Goal: Find specific page/section: Find specific page/section

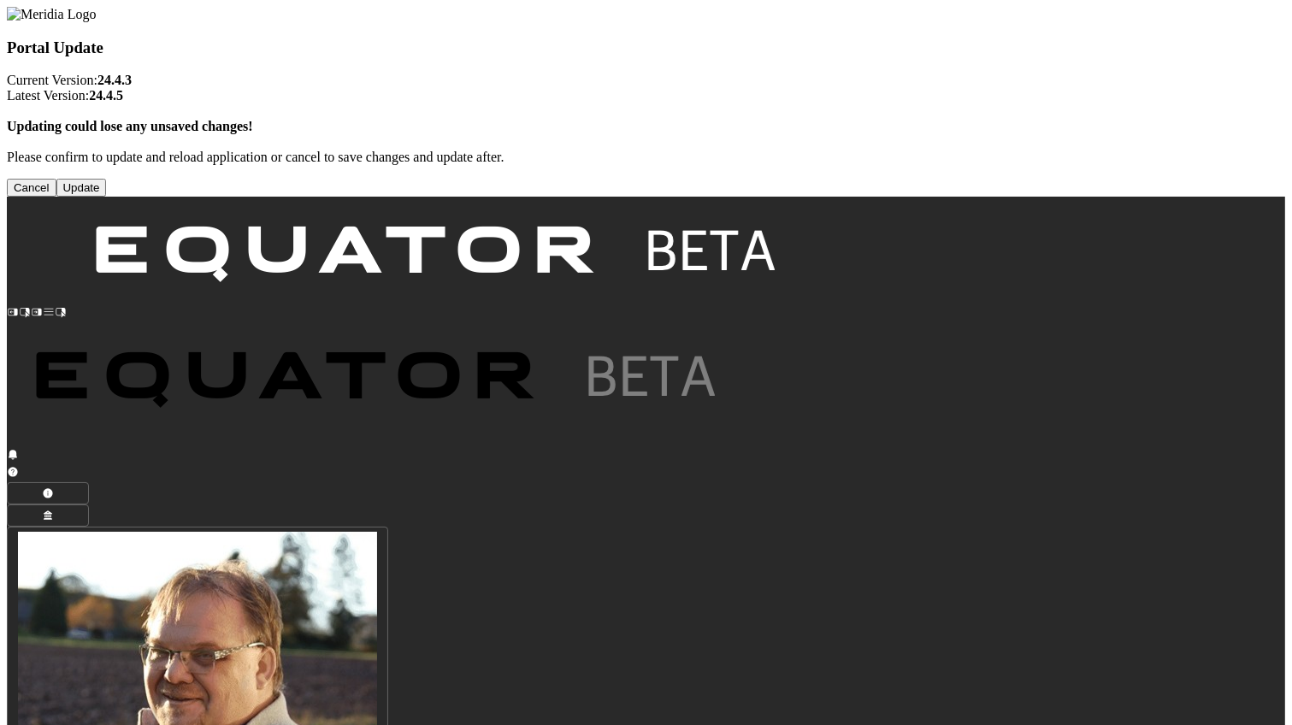
click at [107, 197] on button "Update" at bounding box center [81, 188] width 50 height 18
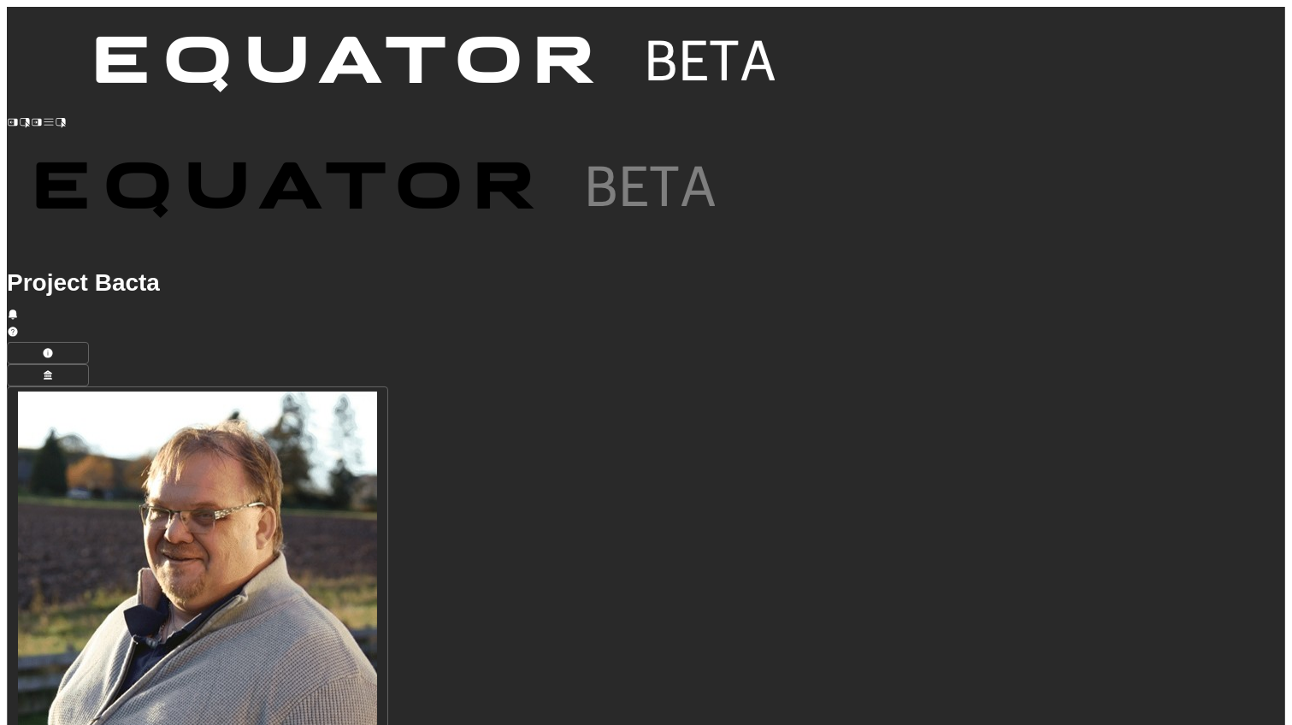
click at [43, 116] on icon at bounding box center [49, 122] width 12 height 12
